Goal: Task Accomplishment & Management: Manage account settings

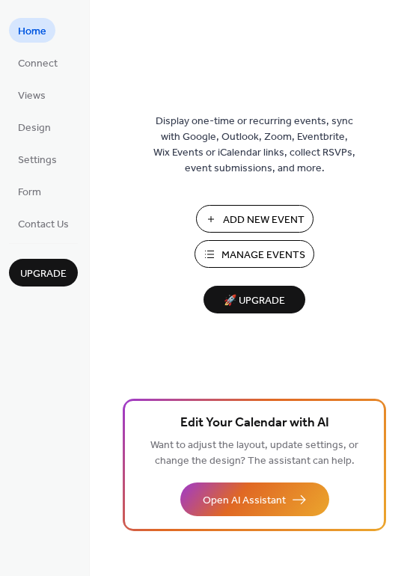
click at [277, 255] on span "Manage Events" at bounding box center [263, 256] width 84 height 16
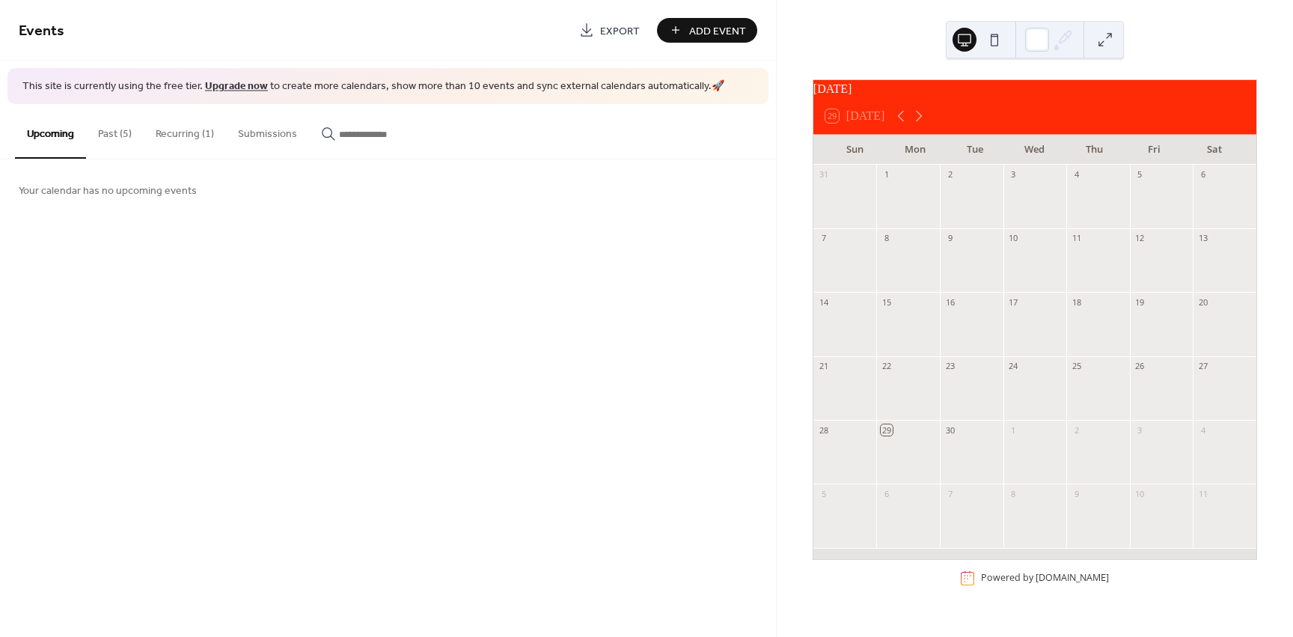
click at [184, 134] on button "Recurring (1)" at bounding box center [185, 130] width 82 height 53
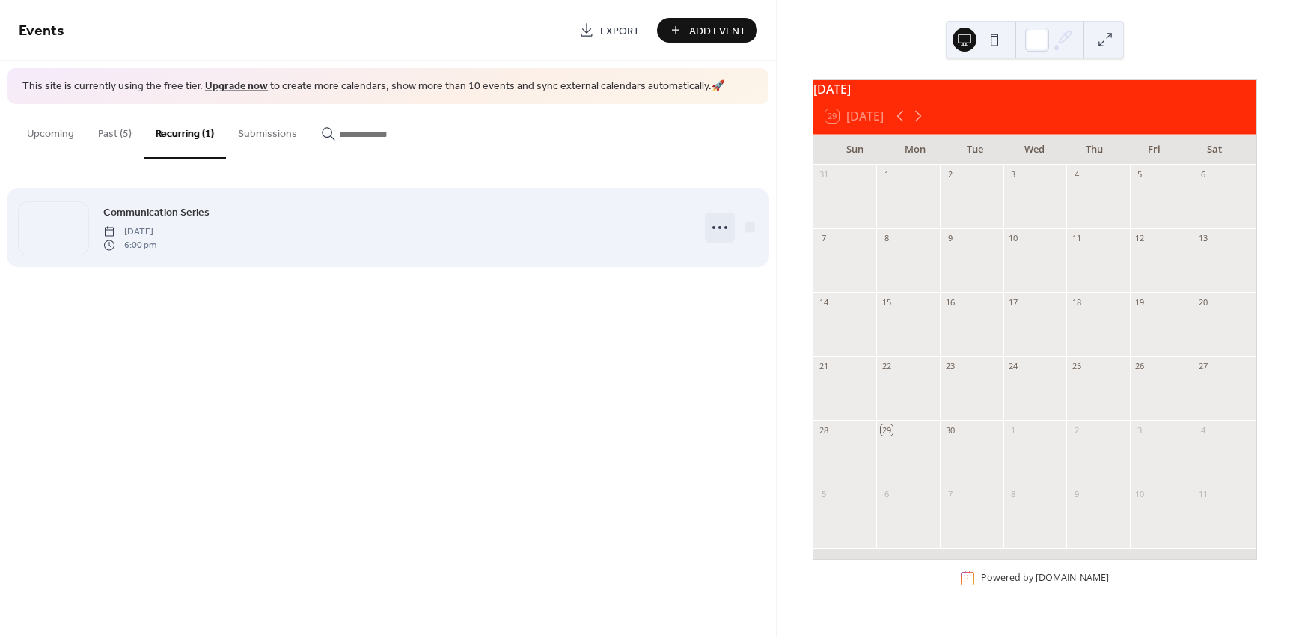
click at [722, 225] on icon at bounding box center [720, 227] width 24 height 24
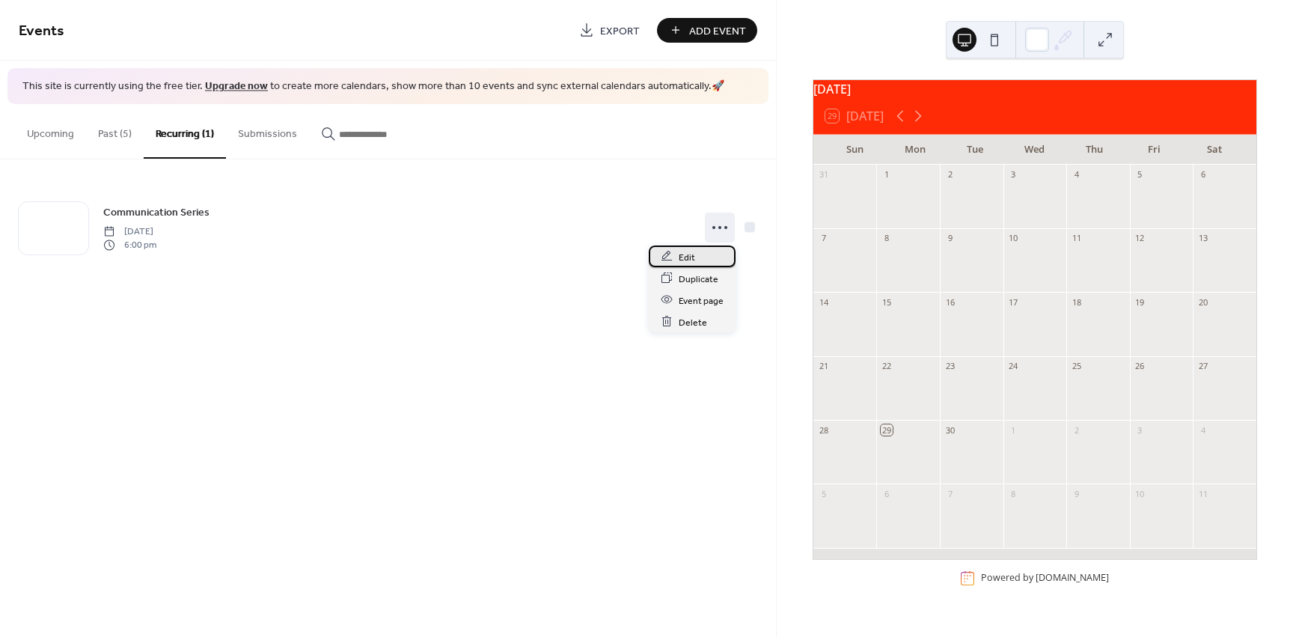
click at [690, 258] on span "Edit" at bounding box center [687, 257] width 16 height 16
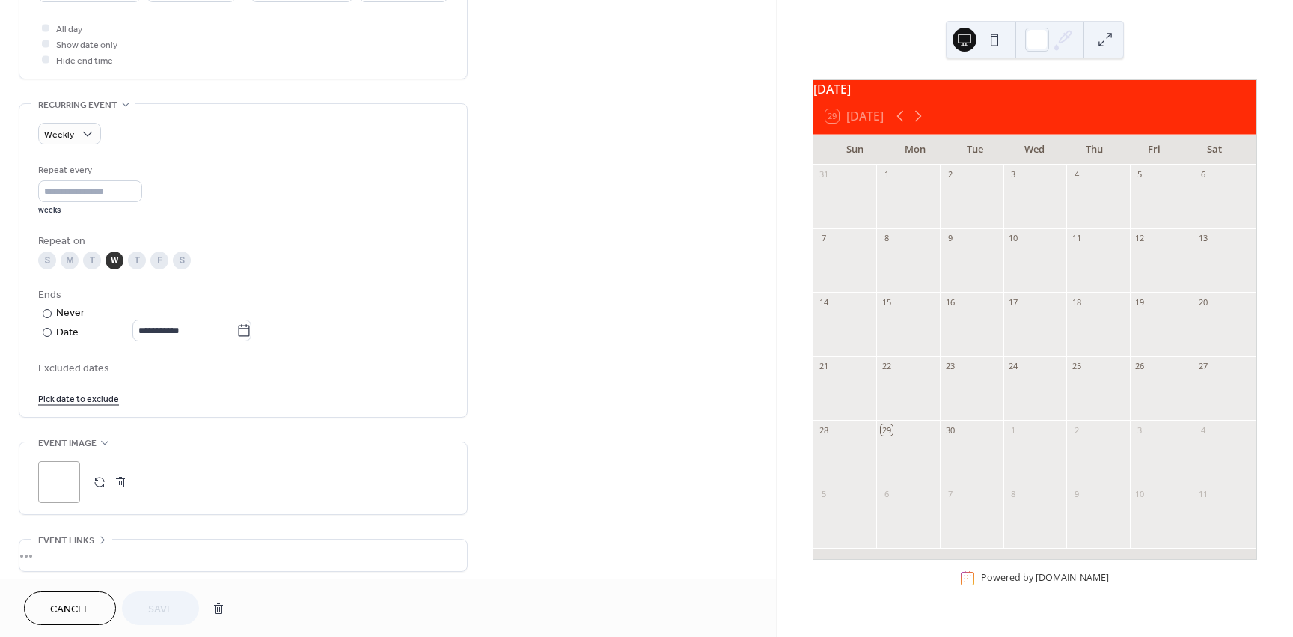
scroll to position [673, 0]
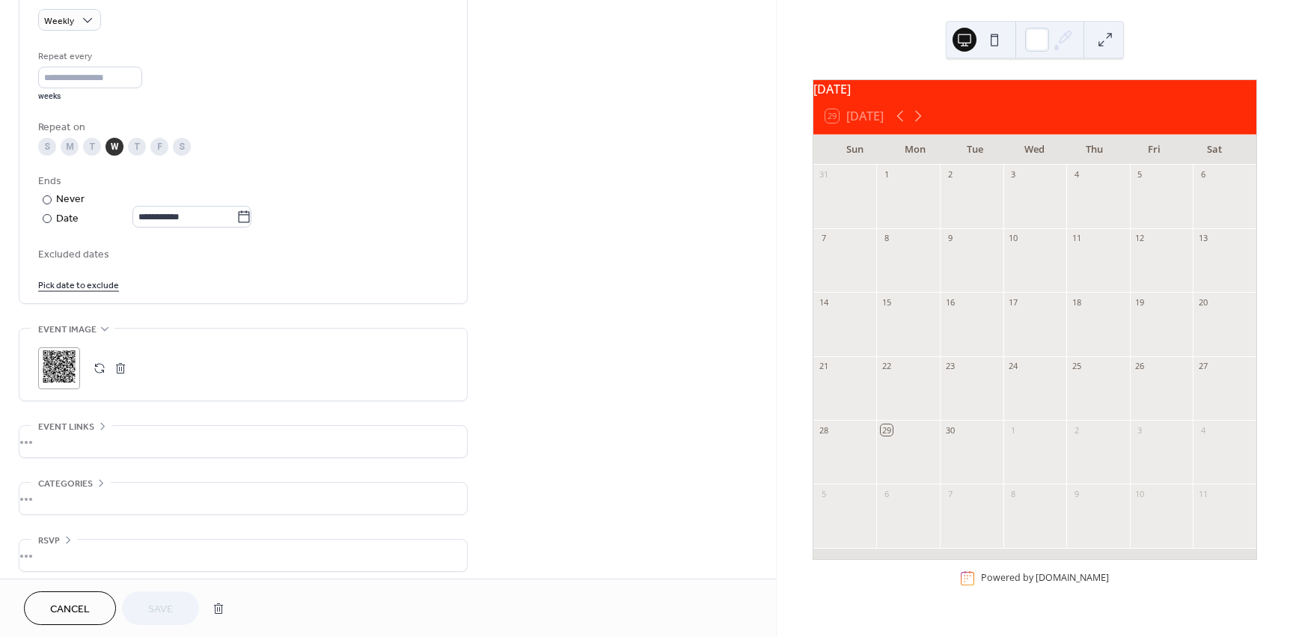
click at [123, 367] on button "button" at bounding box center [120, 368] width 21 height 21
click at [55, 369] on icon at bounding box center [59, 368] width 24 height 24
click at [75, 440] on div "•••" at bounding box center [242, 441] width 447 height 31
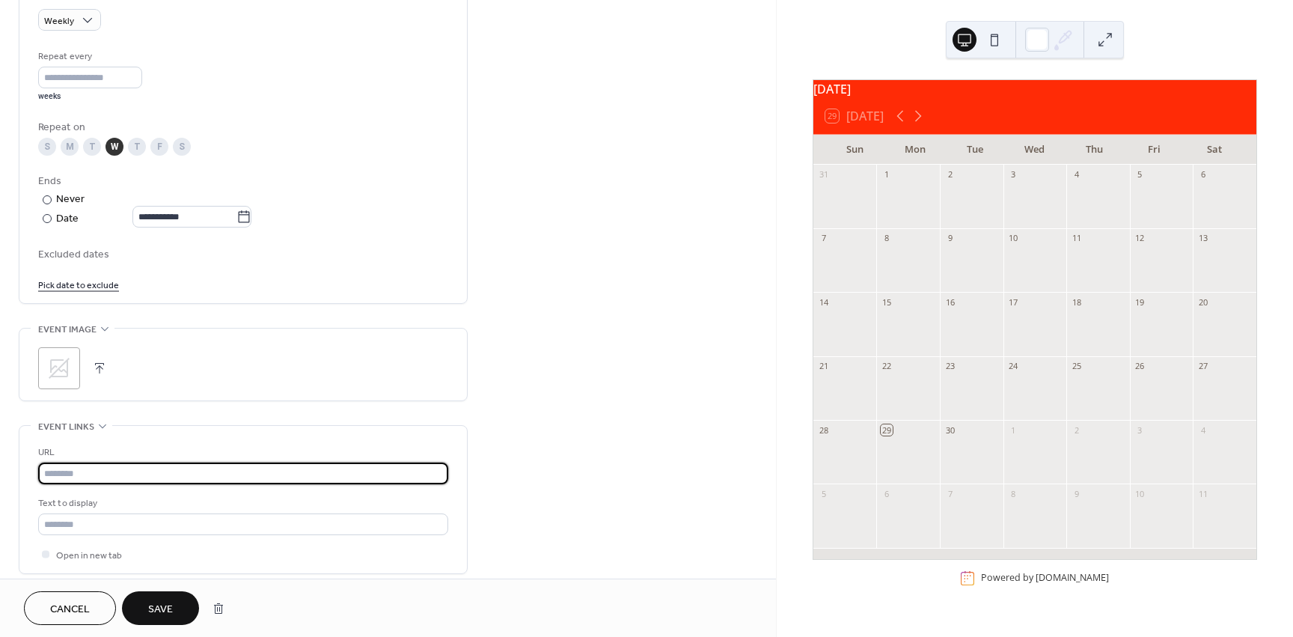
click at [61, 479] on input "text" at bounding box center [243, 473] width 410 height 22
paste input "**********"
type input "**********"
click at [531, 443] on div "**********" at bounding box center [388, 56] width 776 height 1293
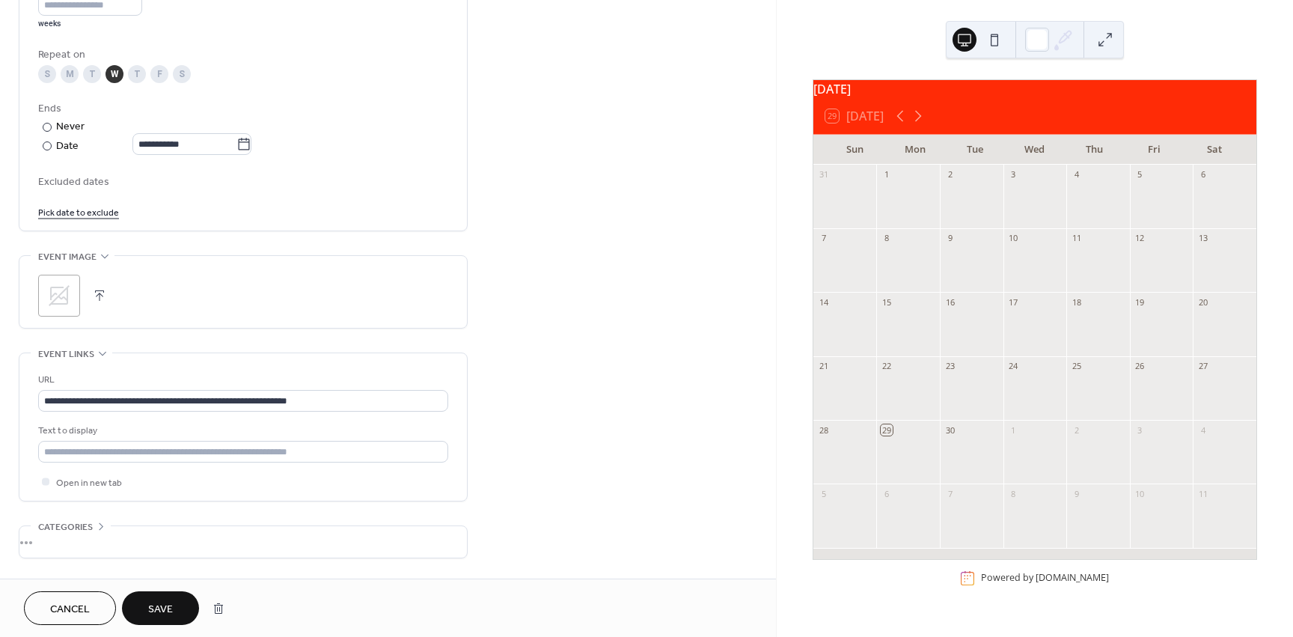
scroll to position [748, 0]
click at [49, 284] on icon at bounding box center [59, 293] width 24 height 24
click at [65, 293] on icon at bounding box center [59, 293] width 24 height 24
click at [165, 608] on span "Save" at bounding box center [160, 610] width 25 height 16
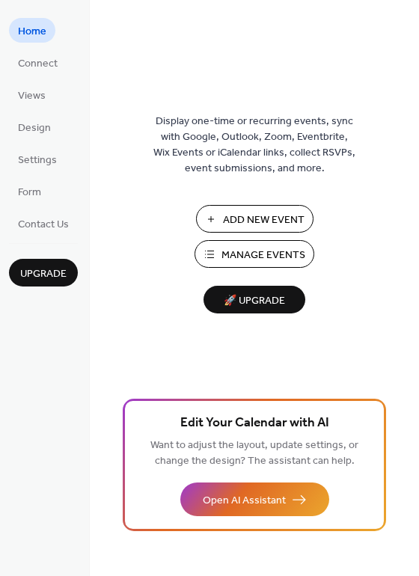
click at [263, 254] on span "Manage Events" at bounding box center [263, 256] width 84 height 16
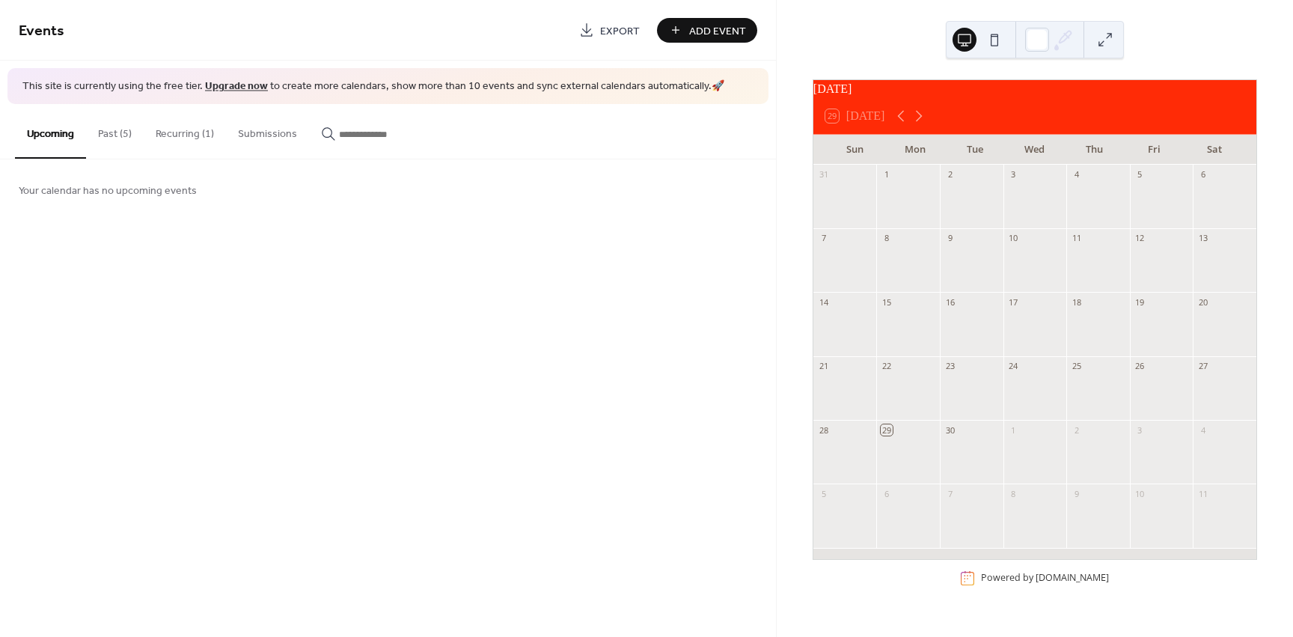
click at [171, 131] on button "Recurring (1)" at bounding box center [185, 130] width 82 height 53
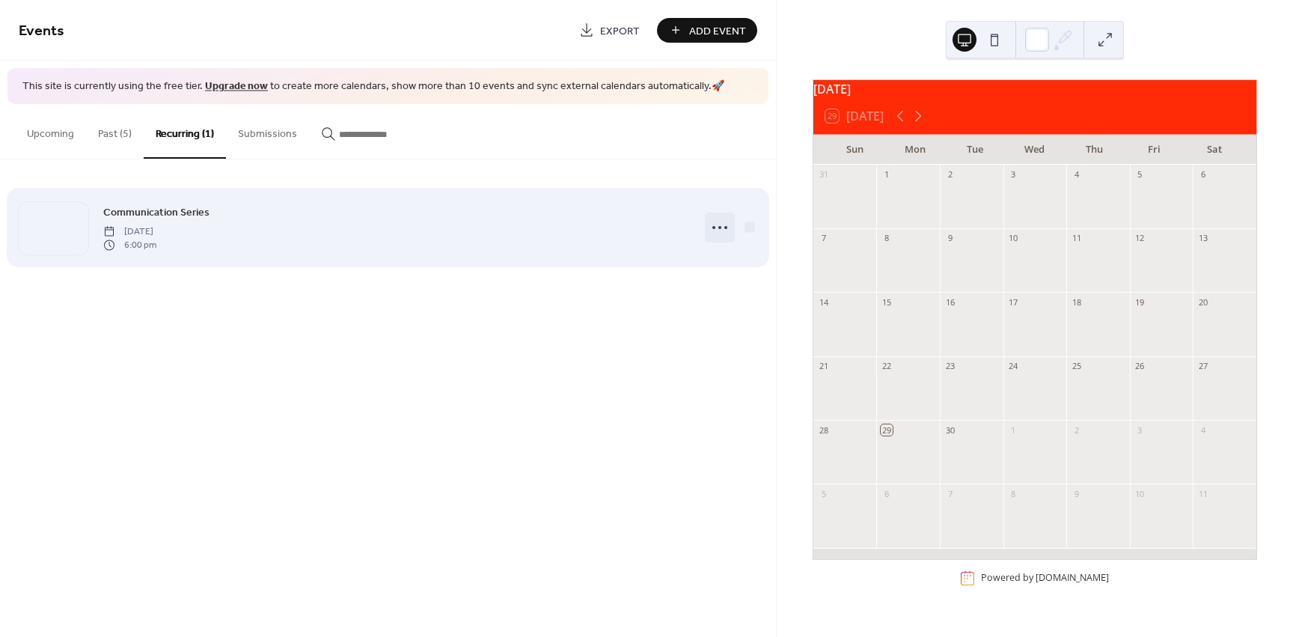
click at [724, 230] on icon at bounding box center [720, 227] width 24 height 24
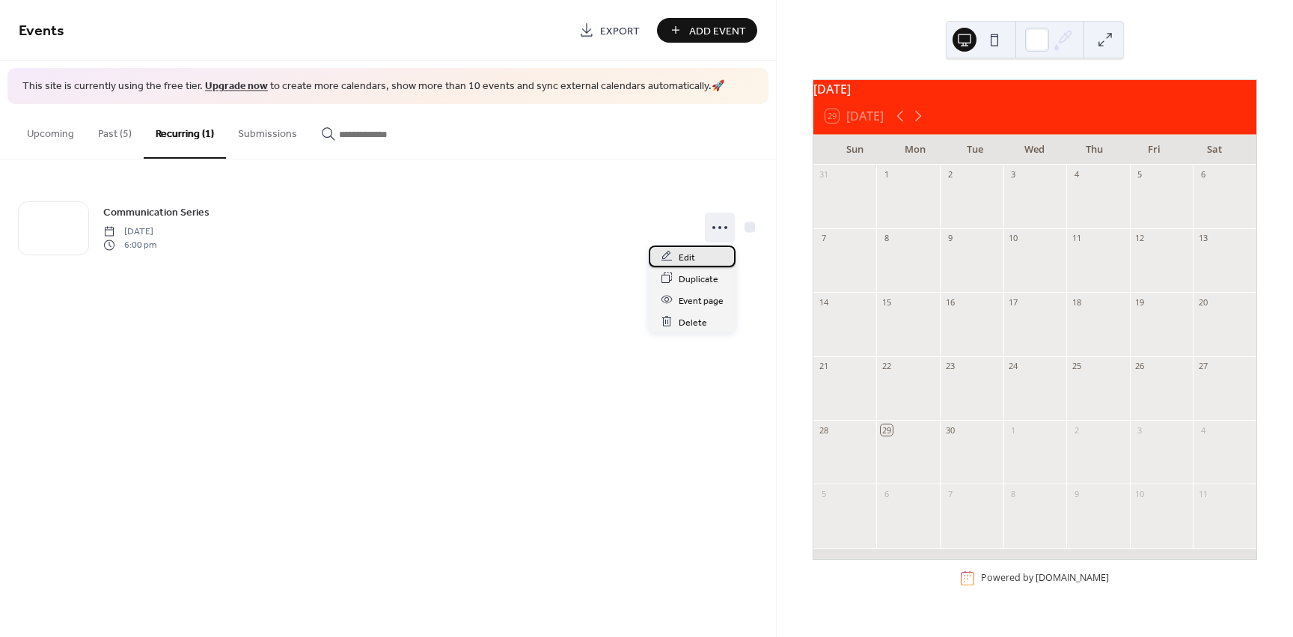
click at [697, 254] on div "Edit" at bounding box center [692, 256] width 87 height 22
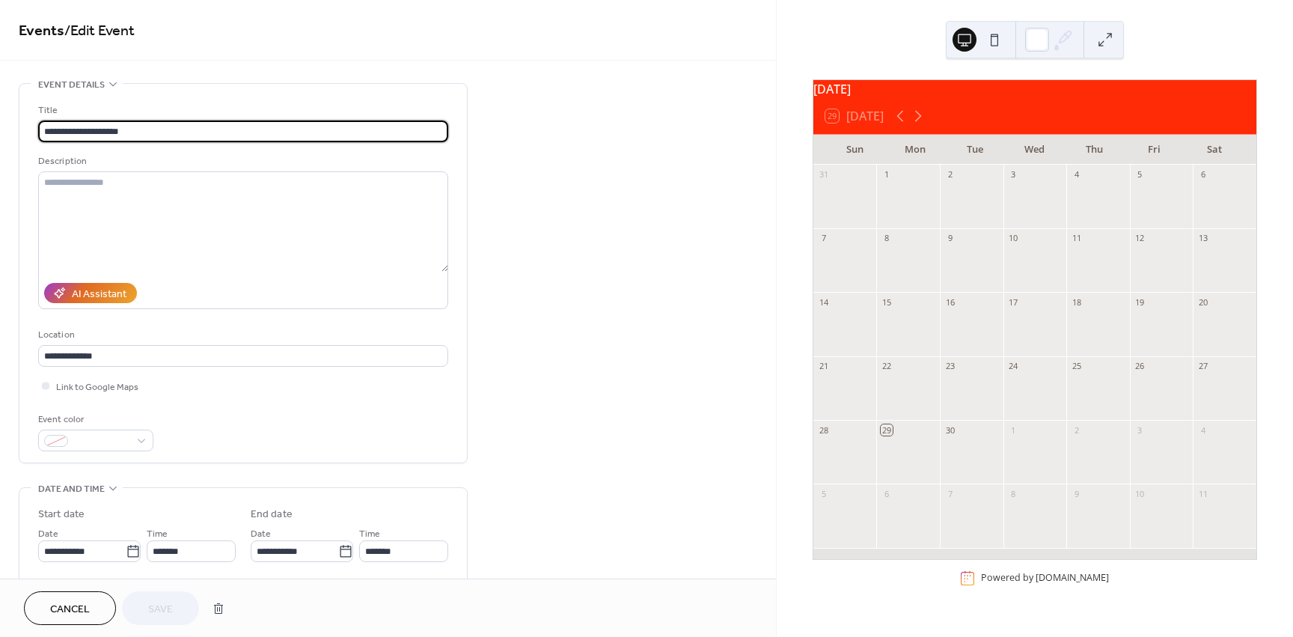
type input "**********"
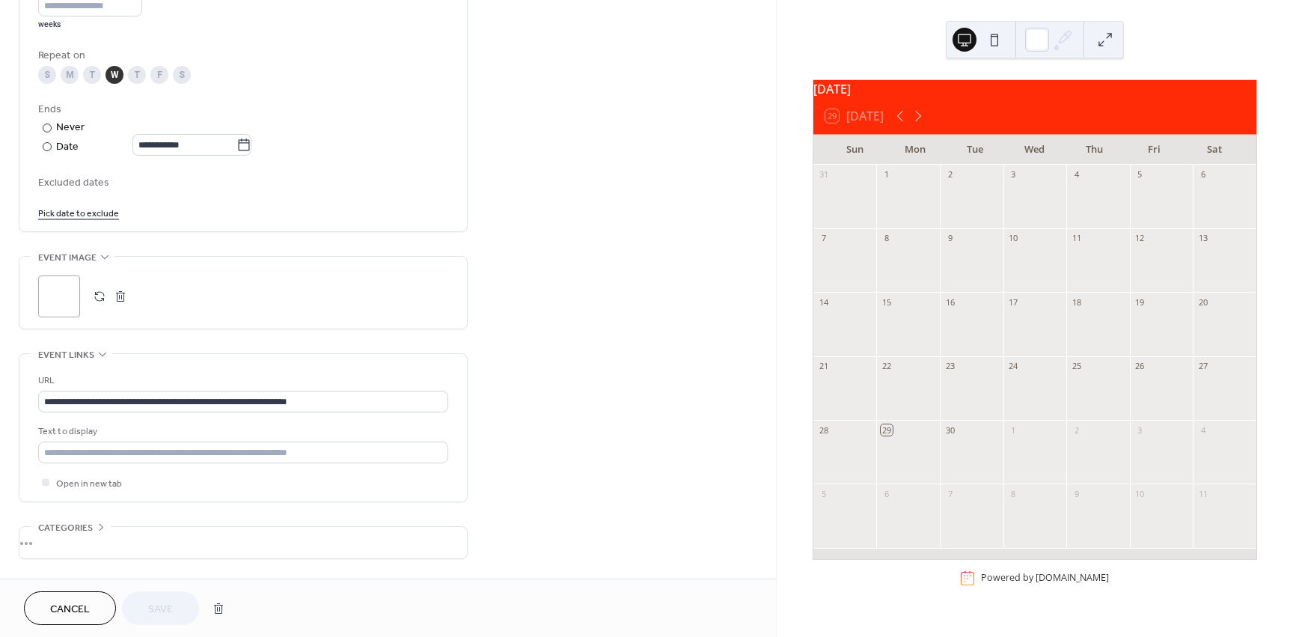
scroll to position [798, 0]
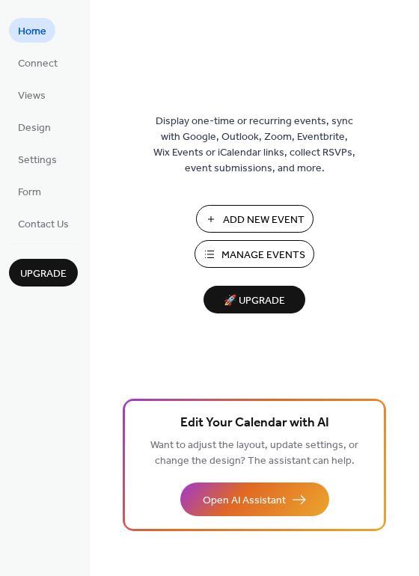
click at [252, 257] on span "Manage Events" at bounding box center [263, 256] width 84 height 16
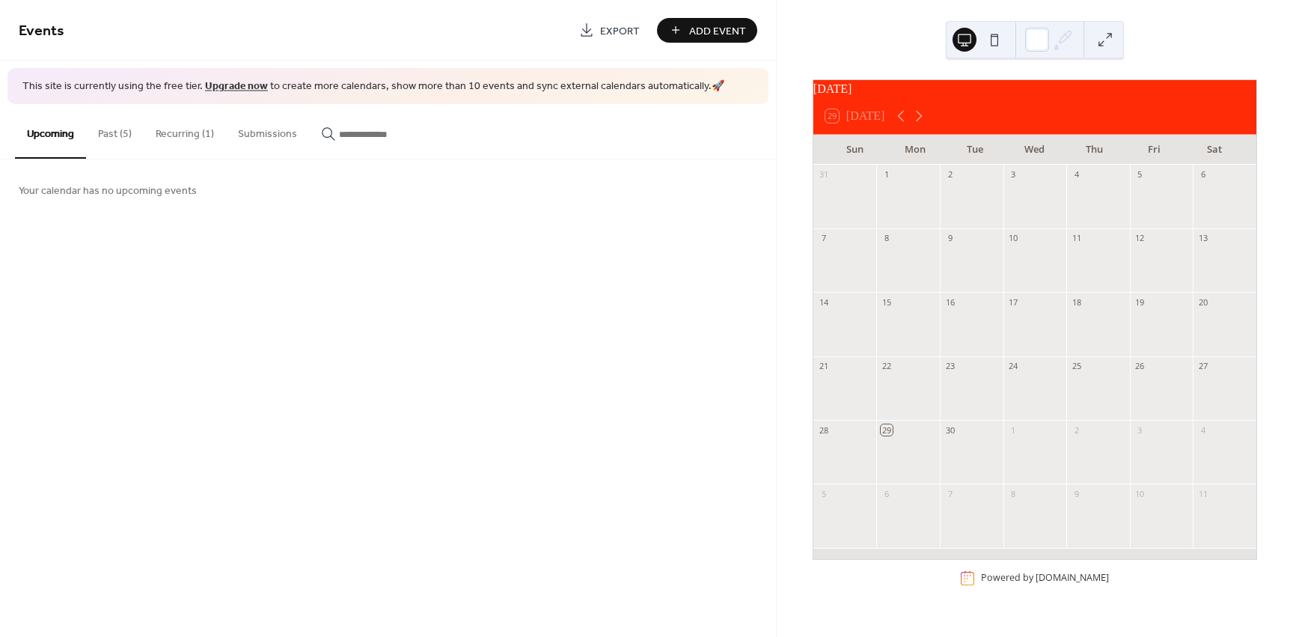
click at [179, 134] on button "Recurring (1)" at bounding box center [185, 130] width 82 height 53
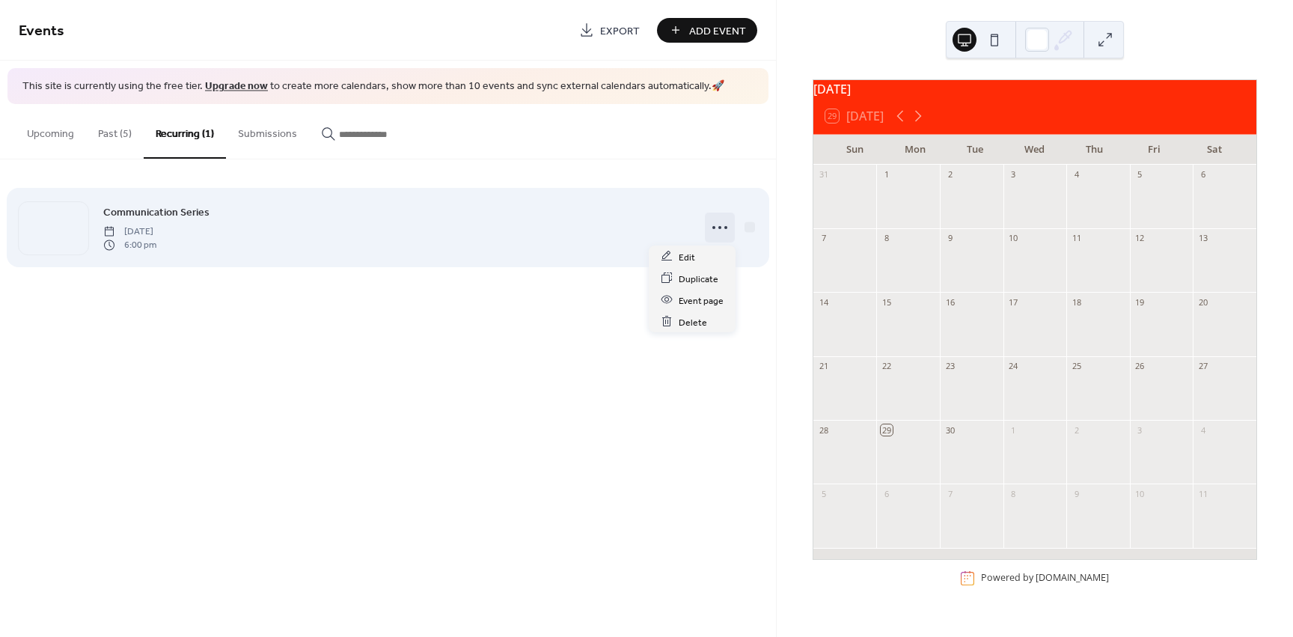
click at [720, 227] on circle at bounding box center [719, 227] width 3 height 3
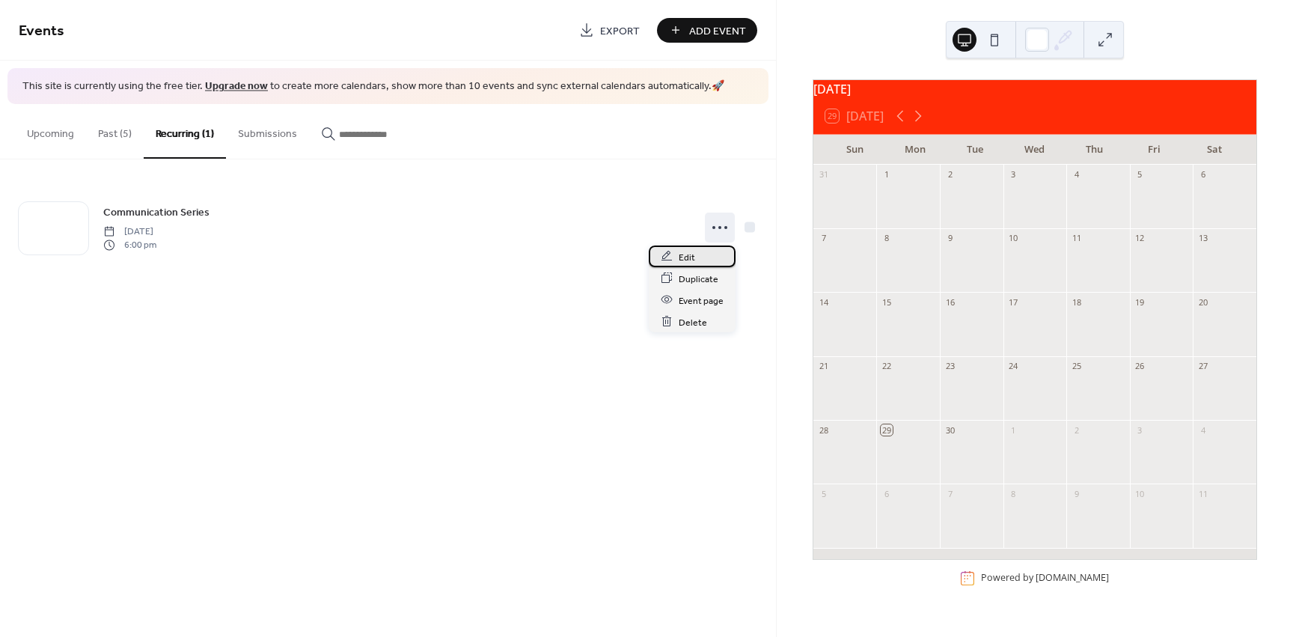
click at [694, 257] on span "Edit" at bounding box center [687, 257] width 16 height 16
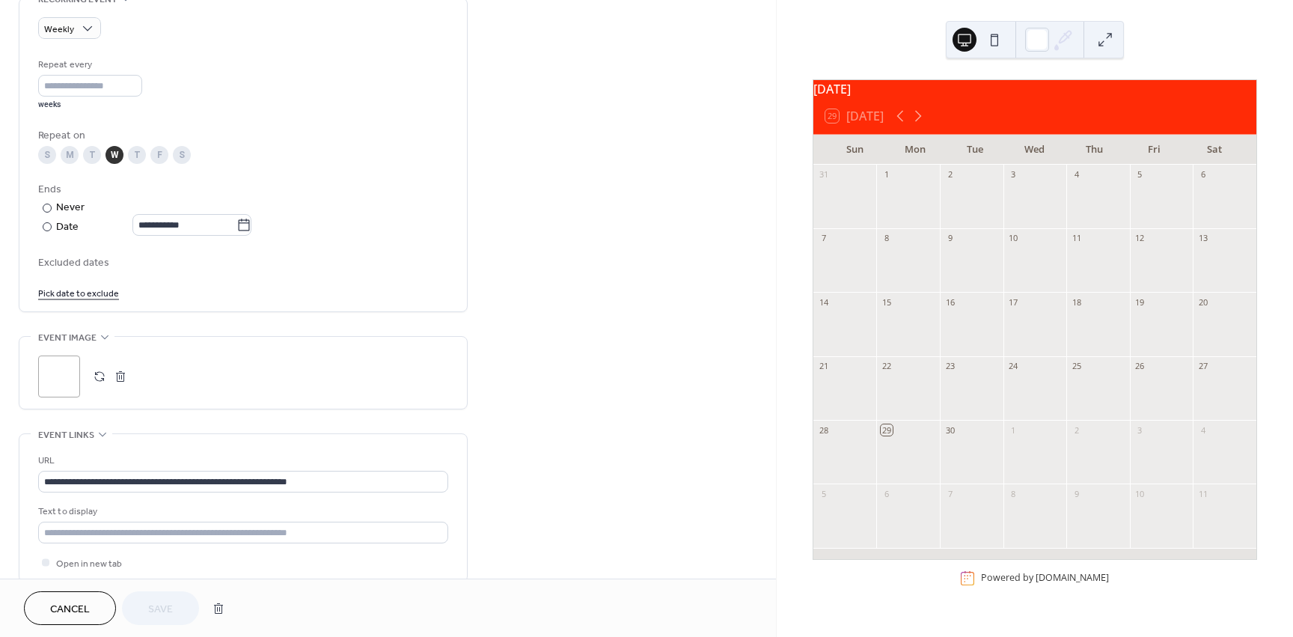
scroll to position [673, 0]
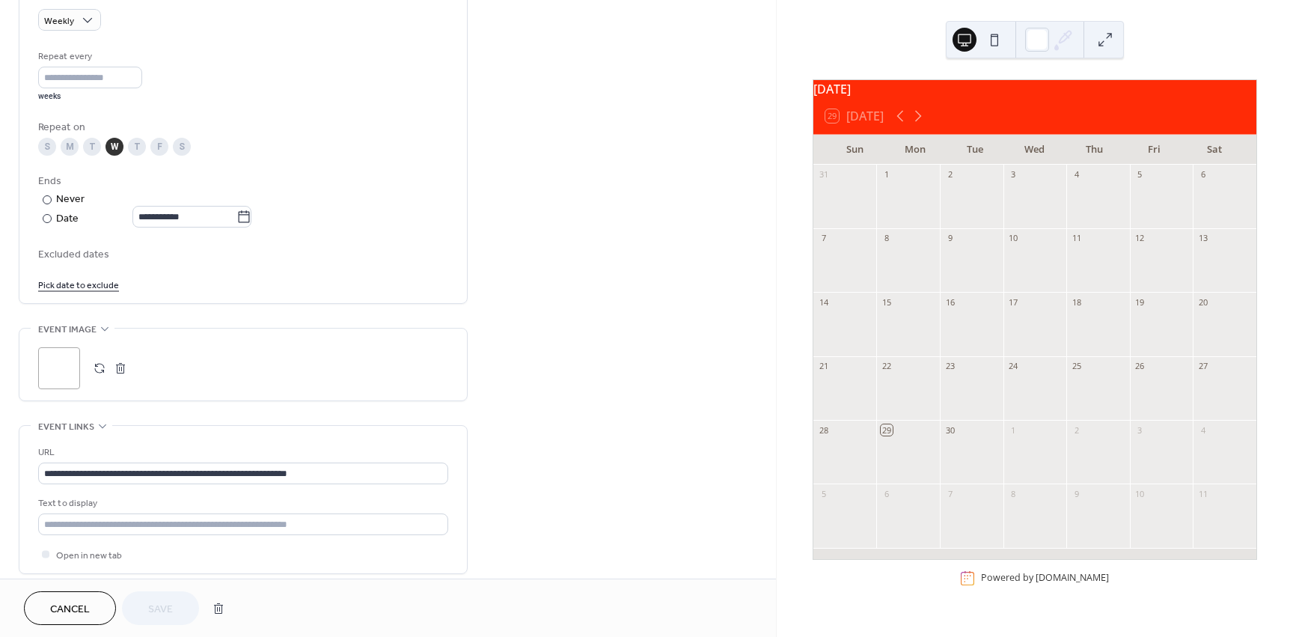
click at [120, 369] on button "button" at bounding box center [120, 368] width 21 height 21
click at [102, 361] on button "button" at bounding box center [99, 368] width 21 height 21
click at [100, 367] on button "button" at bounding box center [99, 368] width 21 height 21
click at [160, 611] on span "Save" at bounding box center [160, 610] width 25 height 16
